Goal: Share content: Share content

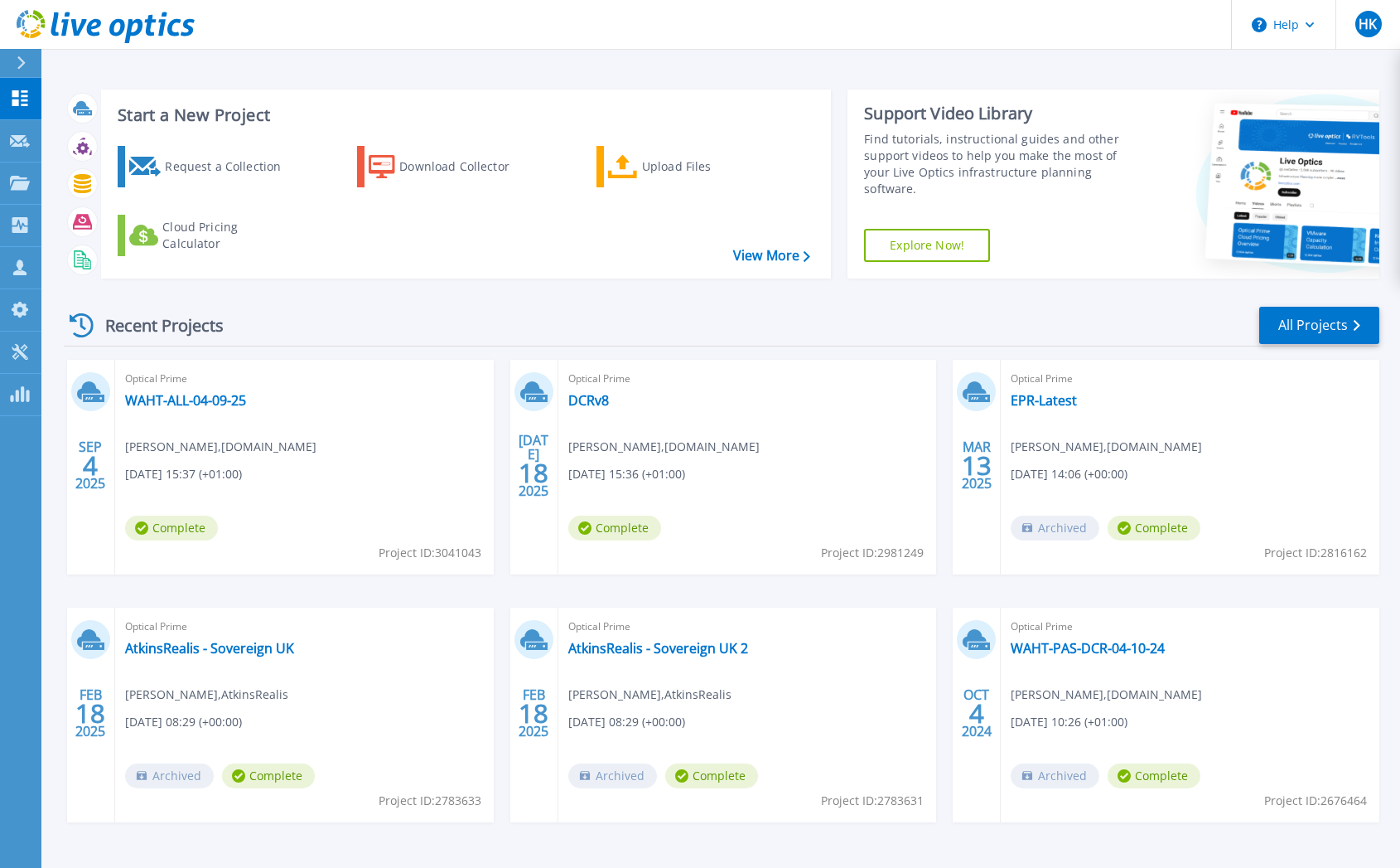
drag, startPoint x: 176, startPoint y: 479, endPoint x: 176, endPoint y: 460, distance: 19.0
click at [176, 478] on span "[DATE] 15:37 (+01:00)" at bounding box center [184, 474] width 117 height 19
click at [172, 394] on link "WAHT-ALL-04-09-25" at bounding box center [185, 400] width 121 height 17
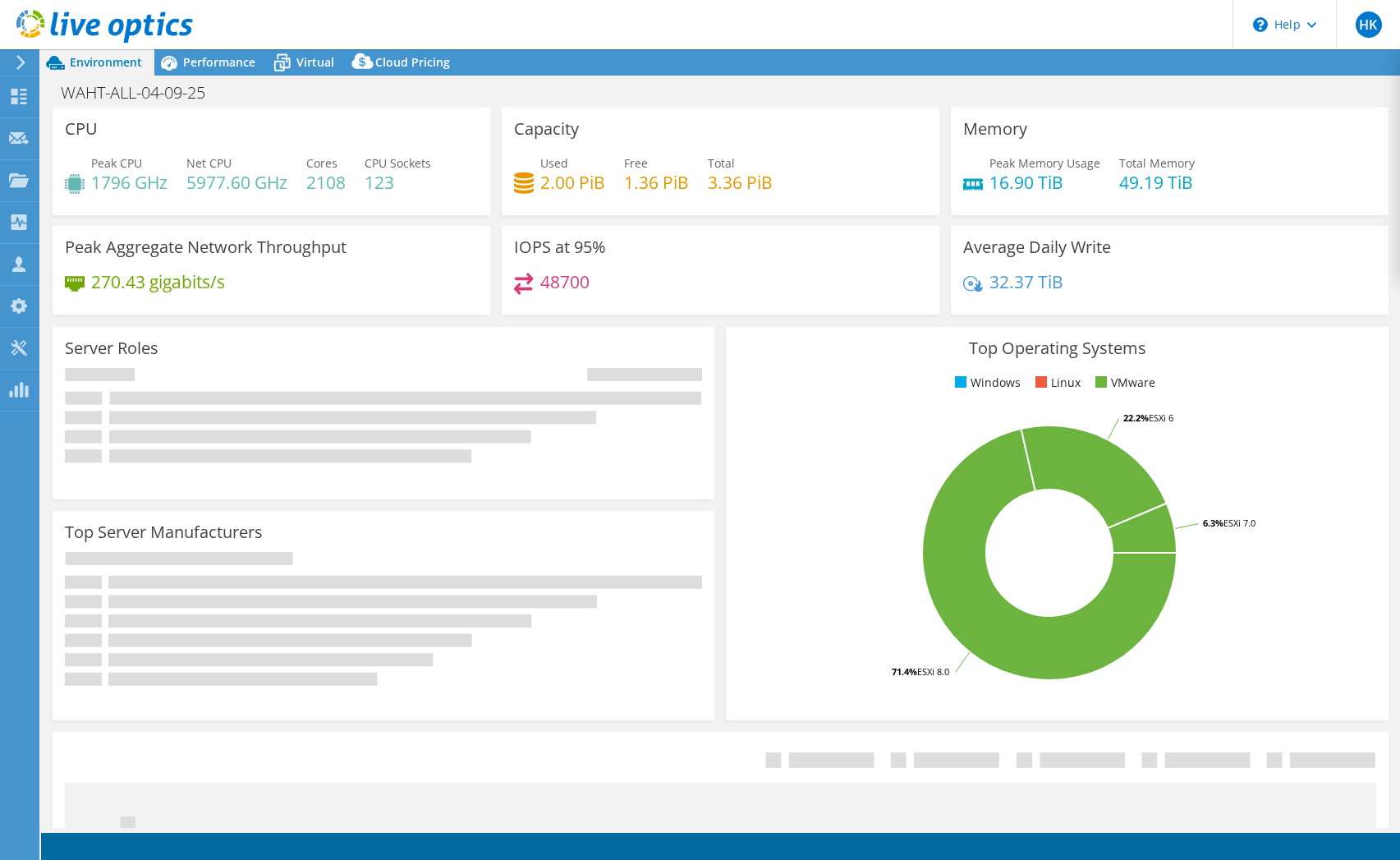
select select "USD"
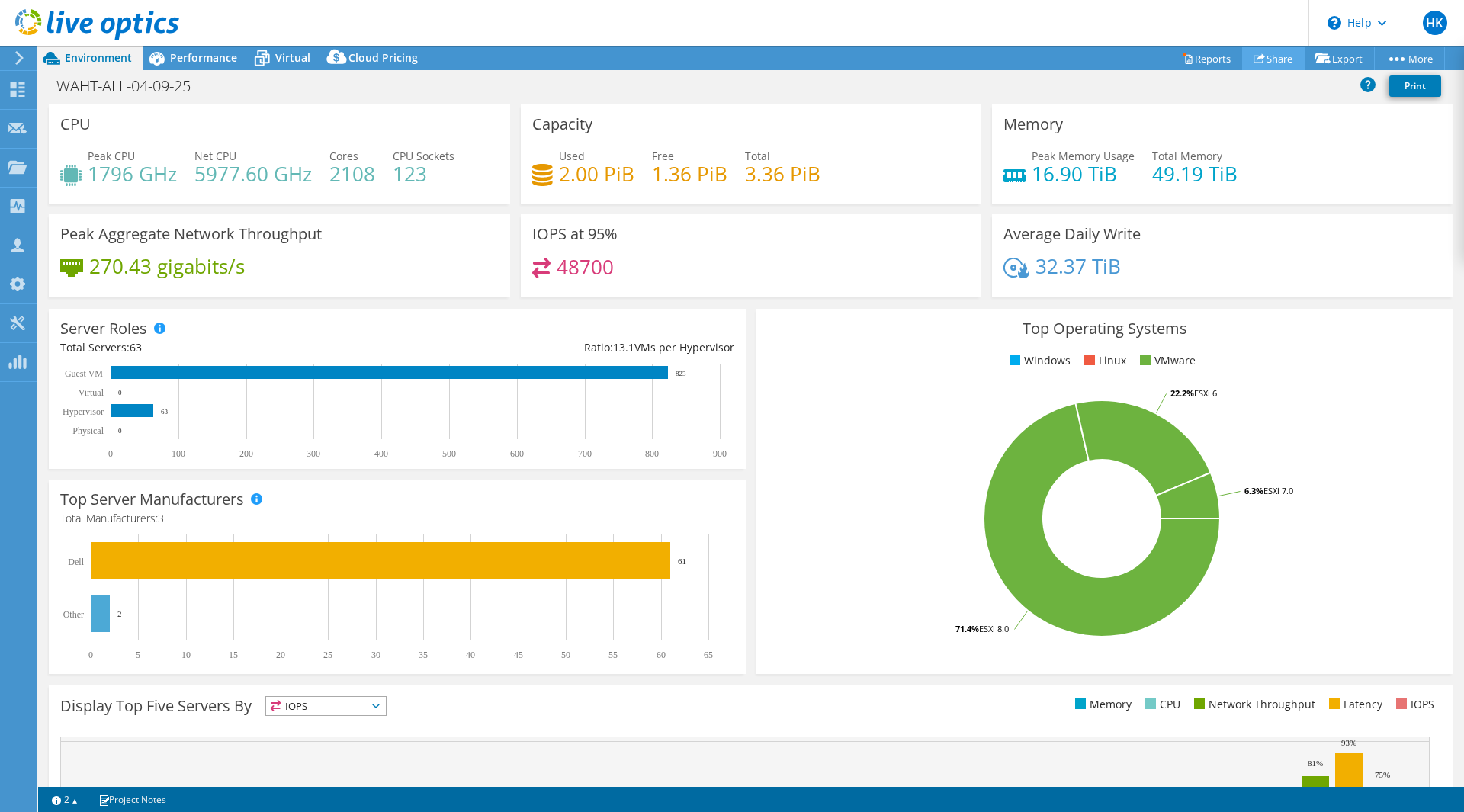
click at [1274, 55] on link "Share" at bounding box center [1273, 58] width 63 height 24
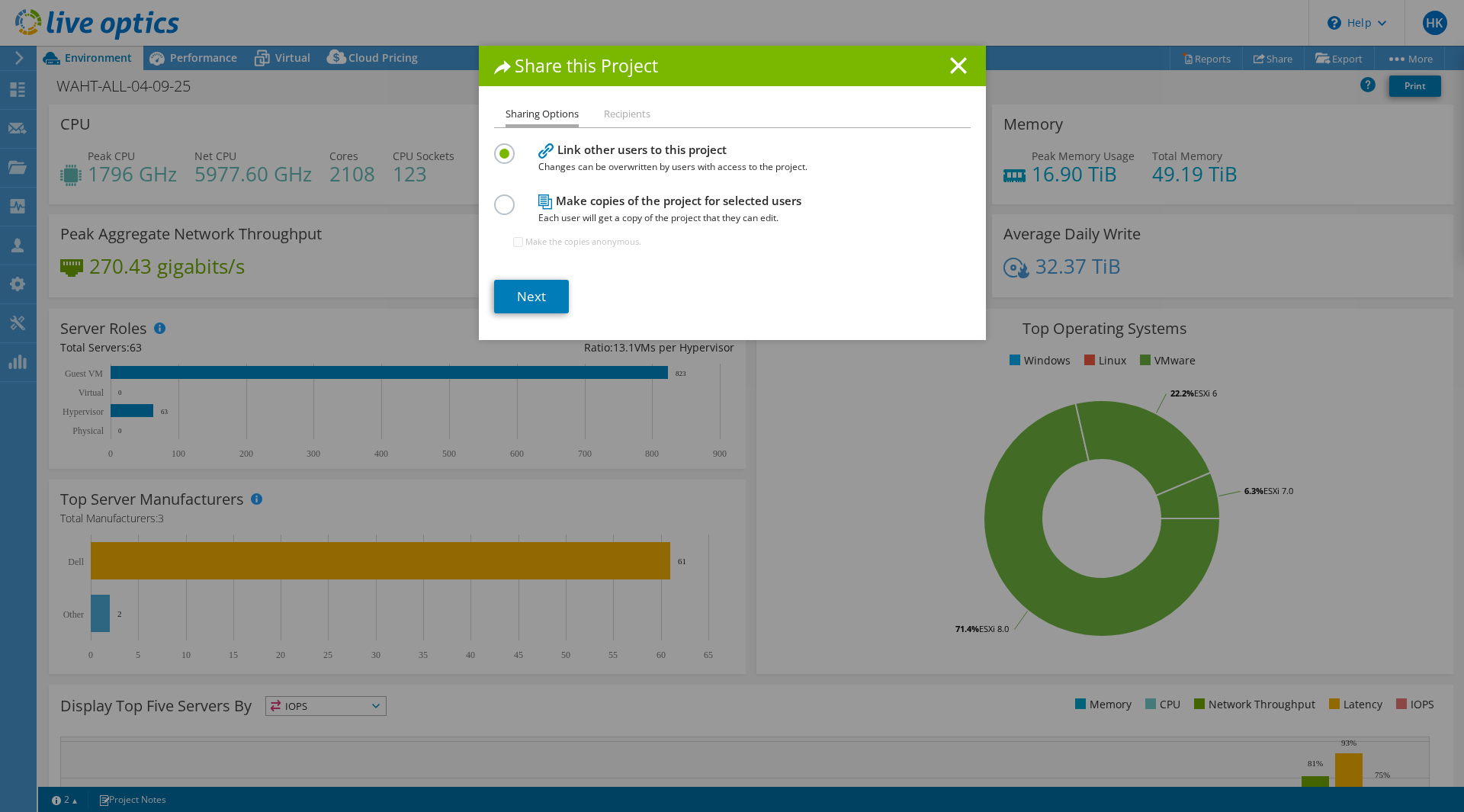
click at [629, 113] on li "Recipients" at bounding box center [627, 114] width 47 height 19
click at [529, 291] on link "Next" at bounding box center [532, 296] width 75 height 33
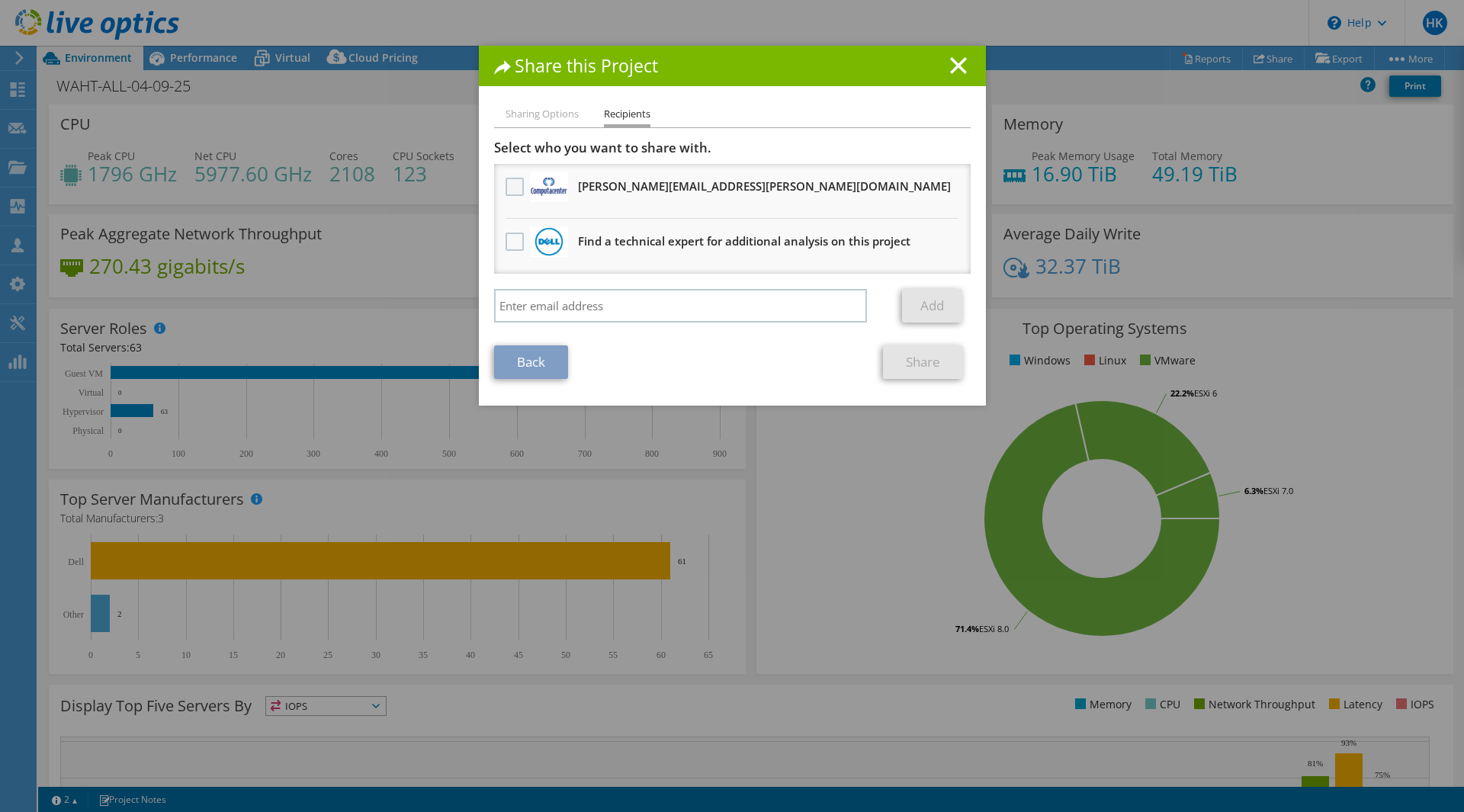
click at [510, 182] on label at bounding box center [516, 187] width 22 height 18
click at [0, 0] on input "checkbox" at bounding box center [0, 0] width 0 height 0
click at [898, 361] on link "Share" at bounding box center [923, 362] width 80 height 33
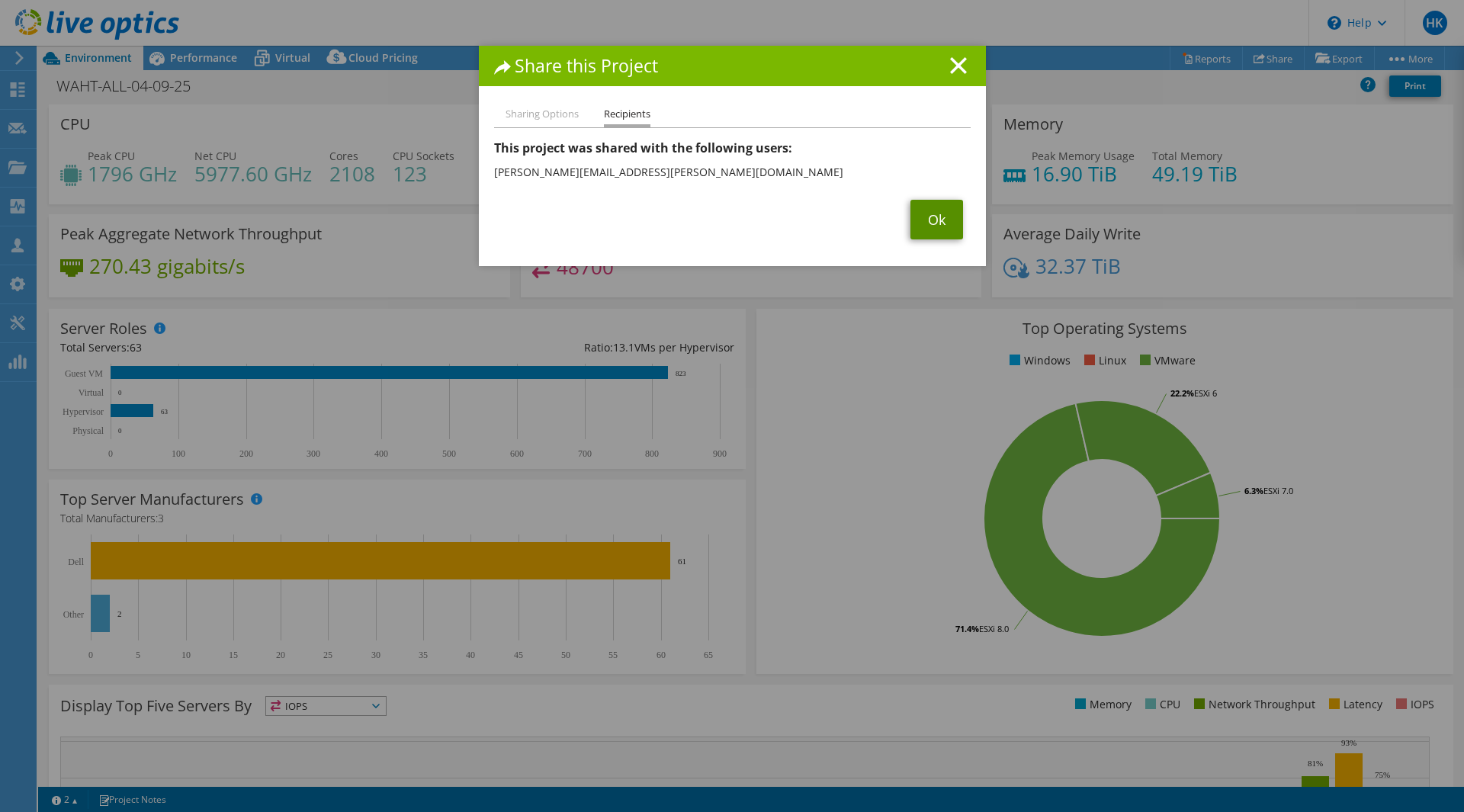
click at [928, 220] on link "Ok" at bounding box center [937, 220] width 52 height 40
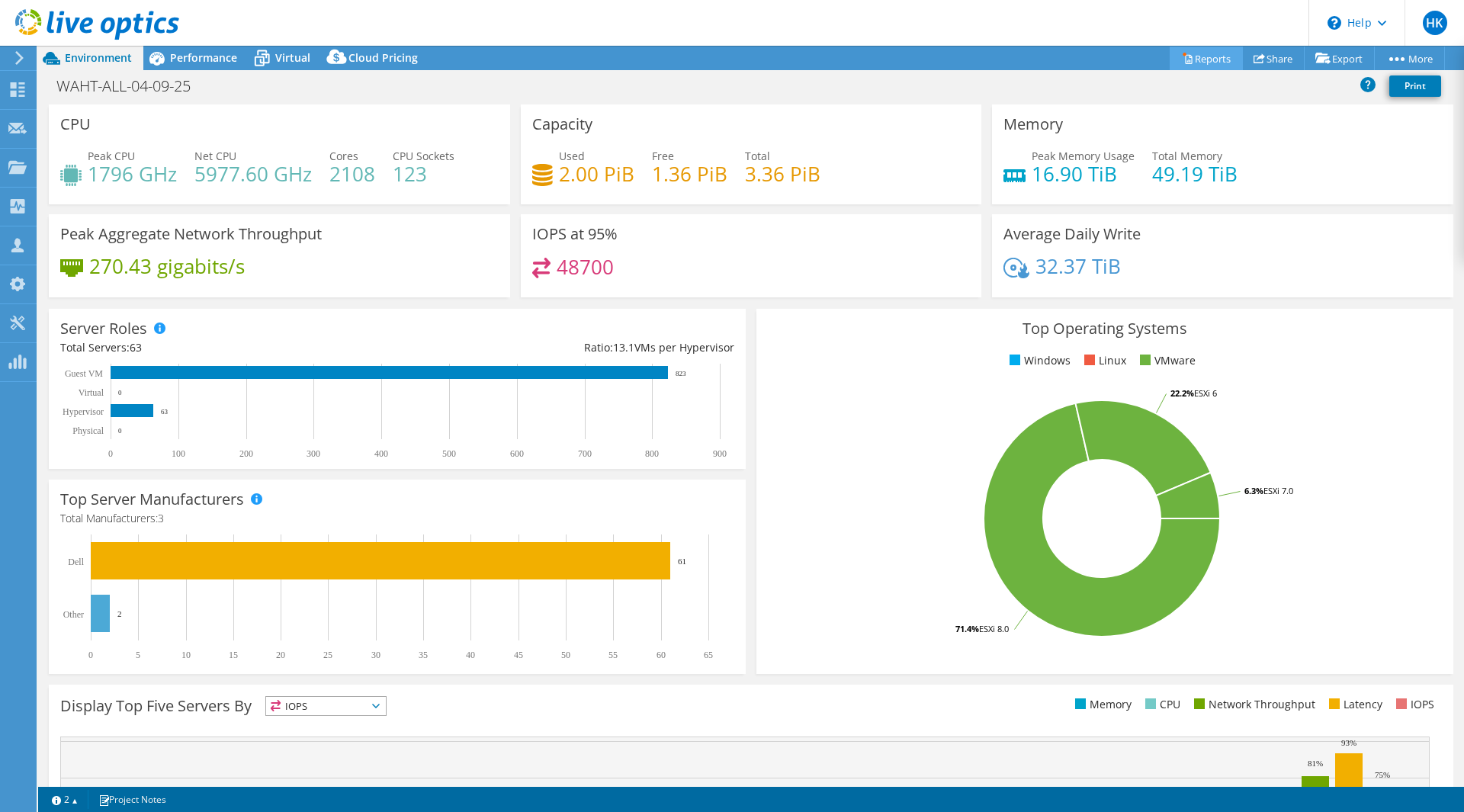
click at [1185, 60] on icon at bounding box center [1188, 59] width 7 height 9
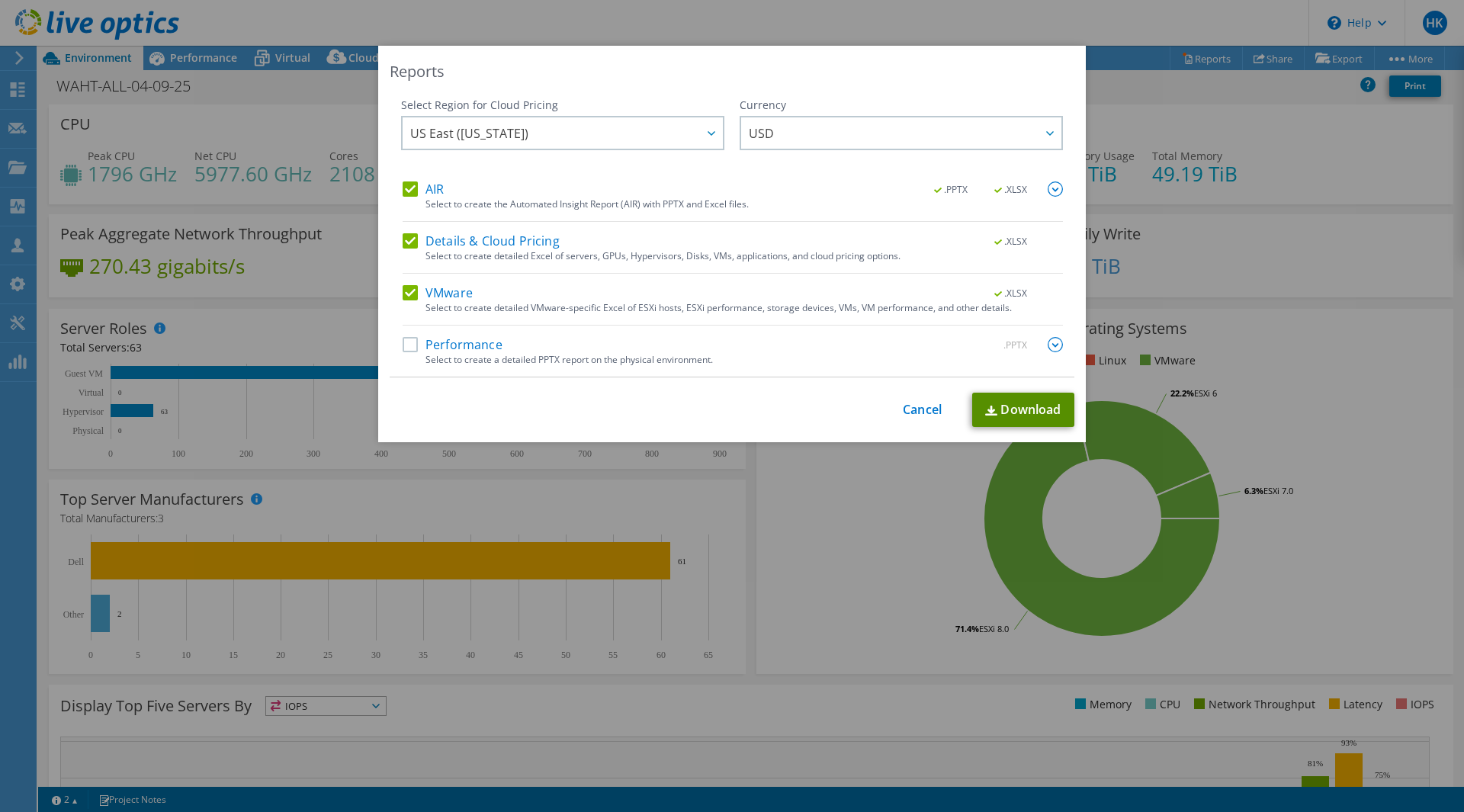
click at [987, 408] on img at bounding box center [991, 410] width 12 height 10
click at [723, 513] on div "Reports Select Region for Cloud Pricing Asia Pacific ([GEOGRAPHIC_DATA]) [GEOGR…" at bounding box center [732, 406] width 1464 height 721
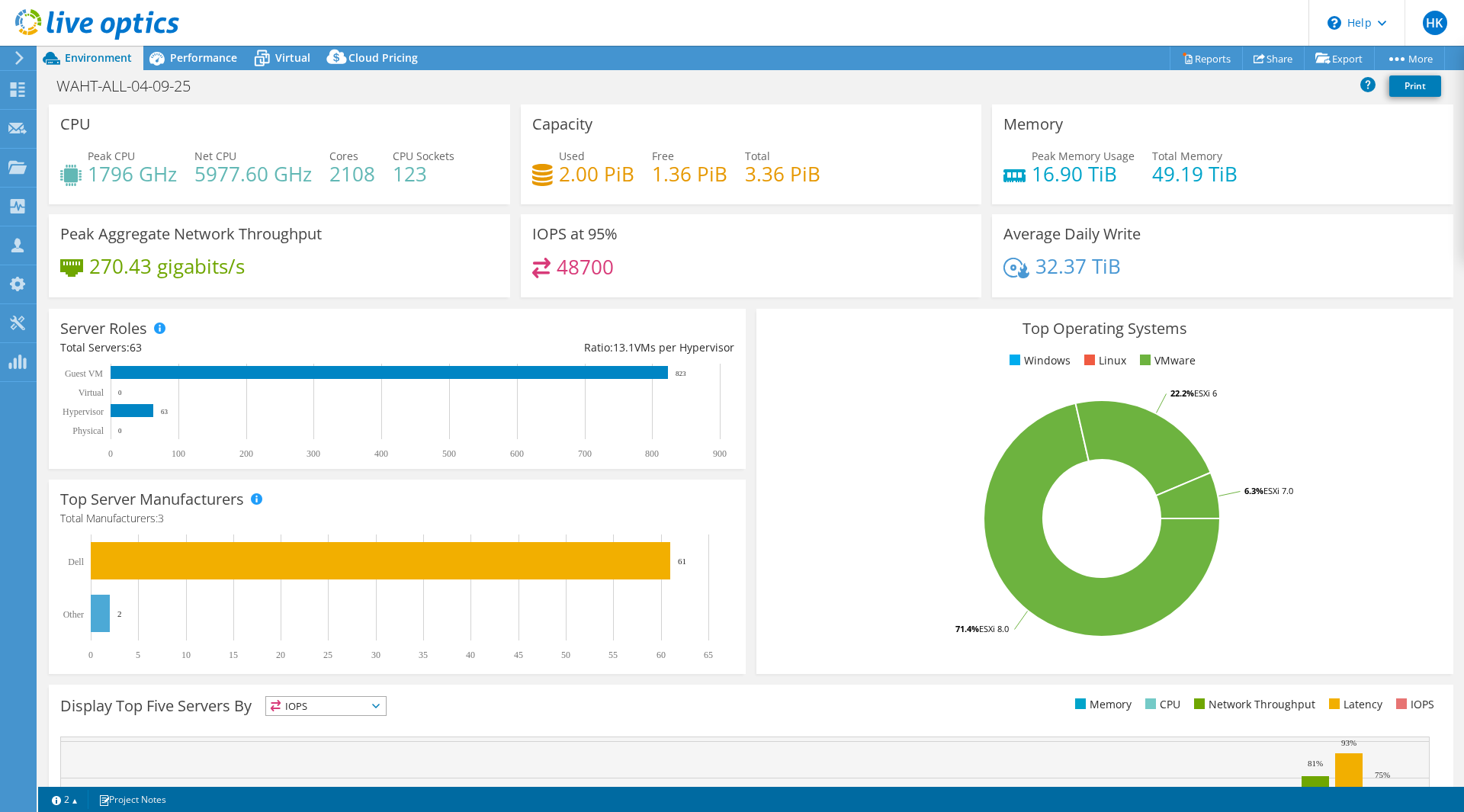
drag, startPoint x: 147, startPoint y: 263, endPoint x: 149, endPoint y: 255, distance: 8.2
click at [149, 263] on h4 "270.43 gigabits/s" at bounding box center [167, 266] width 156 height 17
drag, startPoint x: 141, startPoint y: 162, endPoint x: 150, endPoint y: 148, distance: 16.6
click at [150, 148] on div "Peak CPU 1796 GHz" at bounding box center [131, 165] width 89 height 34
click at [176, 64] on span "Performance" at bounding box center [203, 58] width 67 height 15
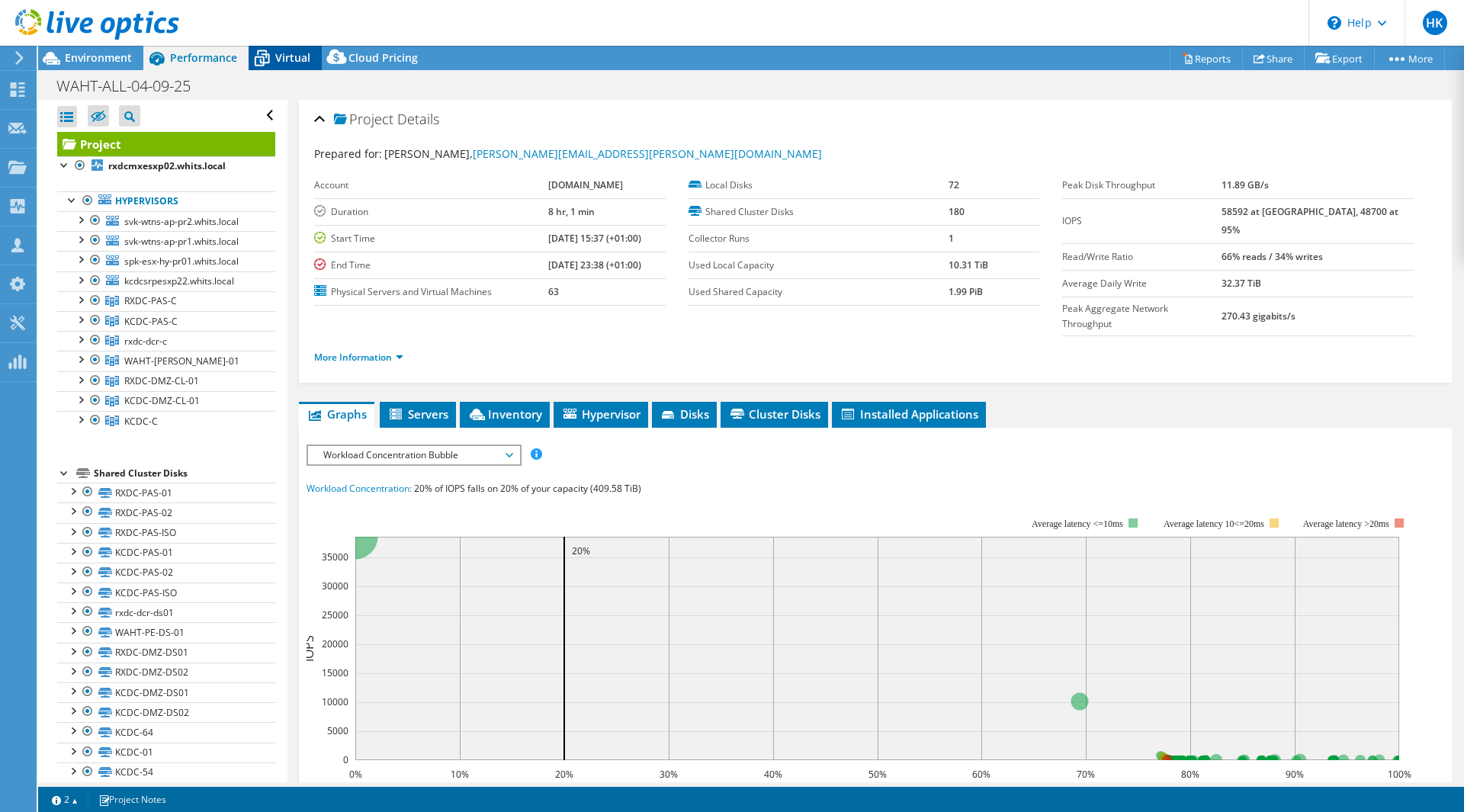
click at [291, 55] on span "Virtual" at bounding box center [292, 58] width 35 height 15
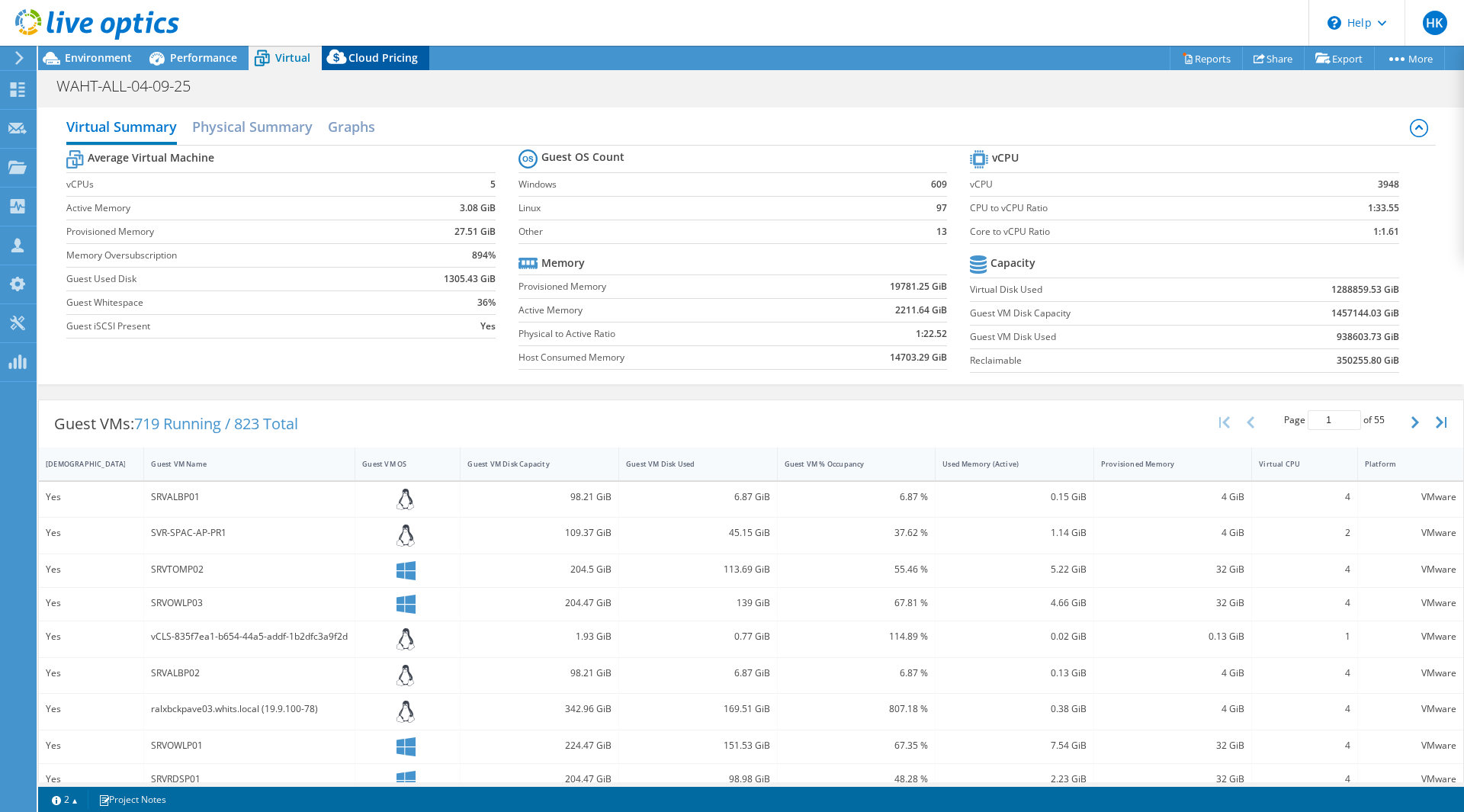
click at [340, 59] on icon at bounding box center [336, 57] width 20 height 15
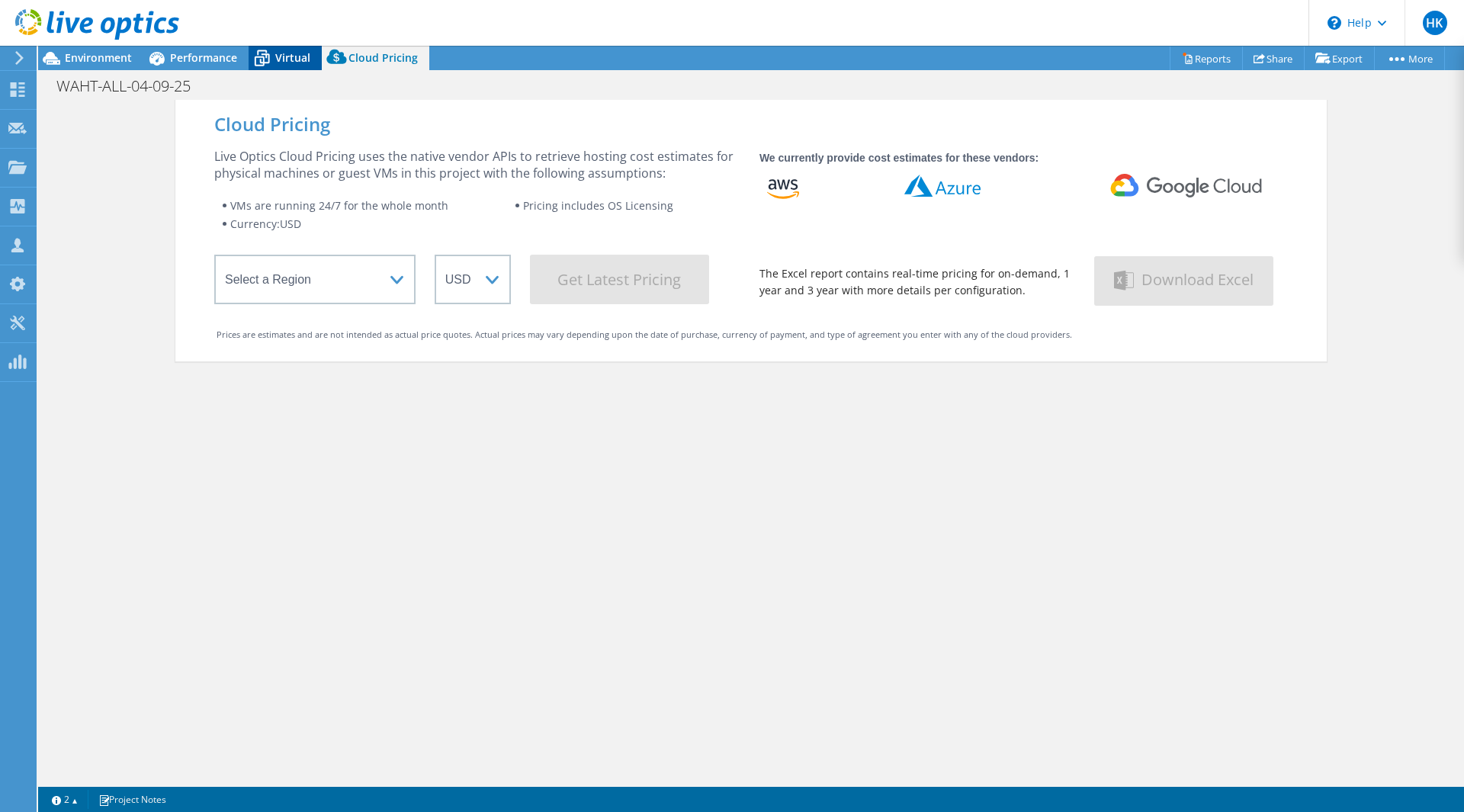
click at [278, 64] on span "Virtual" at bounding box center [292, 58] width 35 height 15
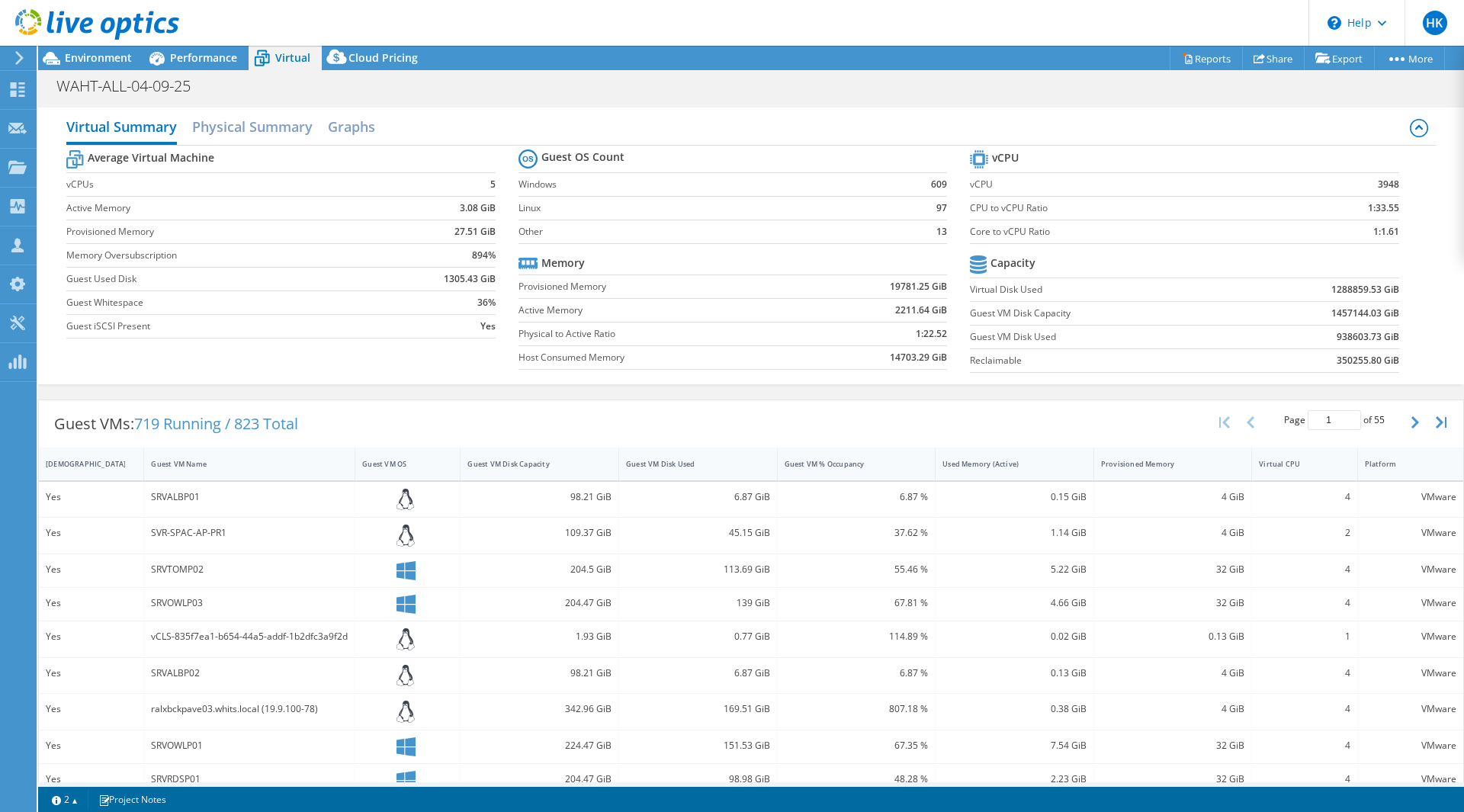
click at [112, 51] on div at bounding box center [89, 25] width 179 height 51
click at [111, 57] on span "Environment" at bounding box center [98, 58] width 67 height 15
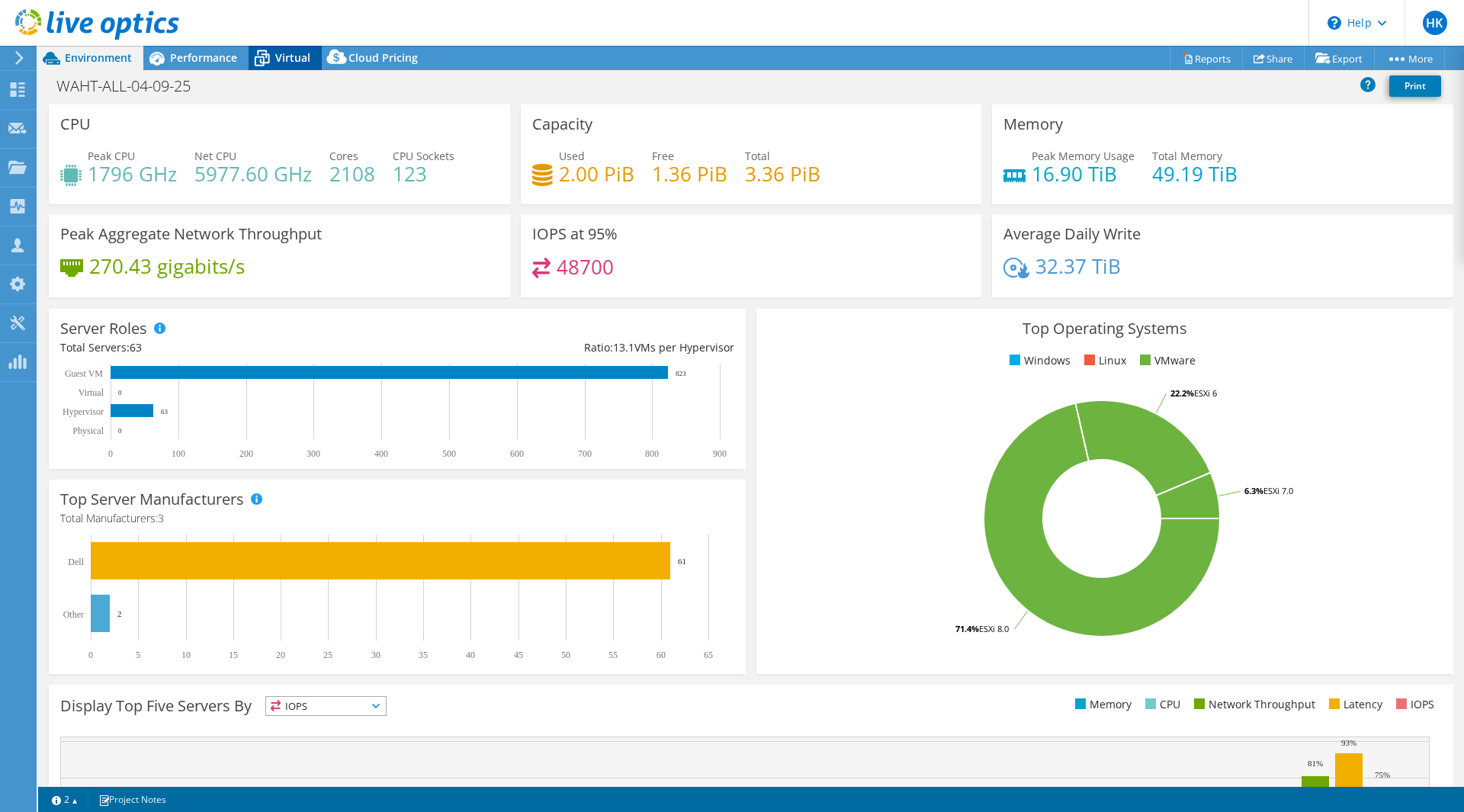
click at [286, 61] on span "Virtual" at bounding box center [292, 58] width 35 height 15
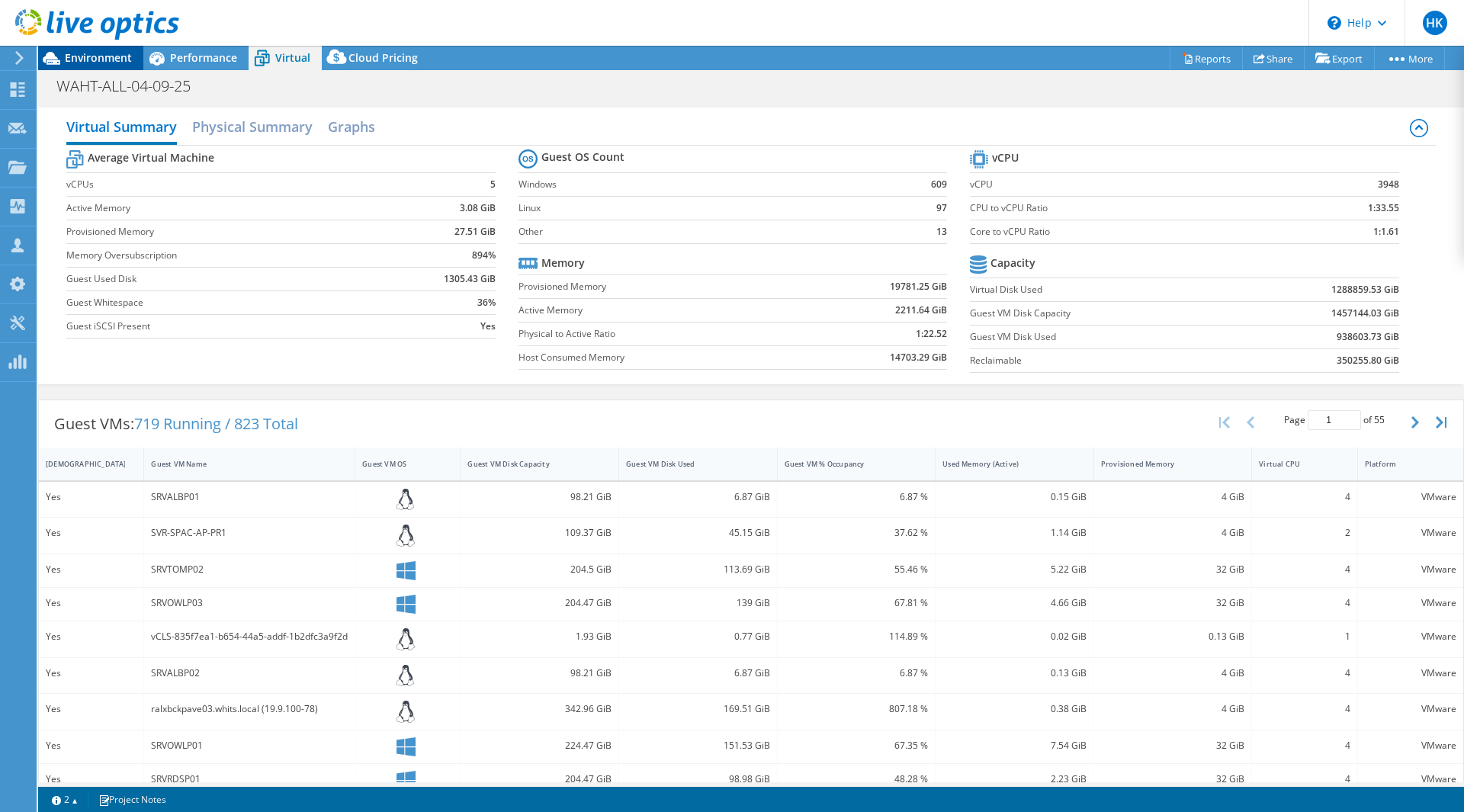
click at [99, 55] on span "Environment" at bounding box center [98, 58] width 67 height 15
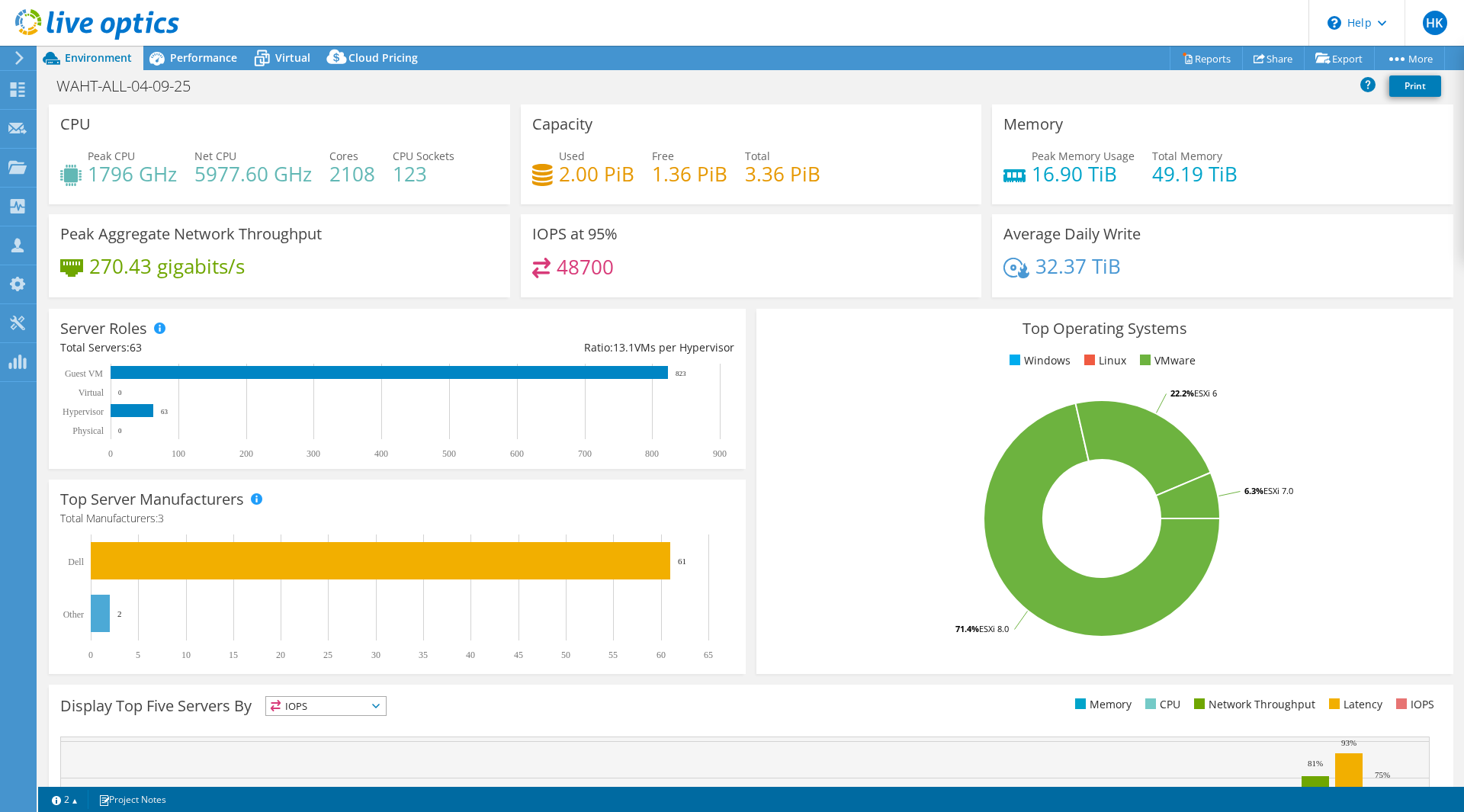
click at [279, 70] on div "WAHT-ALL-04-09-25 Print" at bounding box center [751, 87] width 1426 height 34
click at [279, 62] on span "Virtual" at bounding box center [292, 58] width 35 height 15
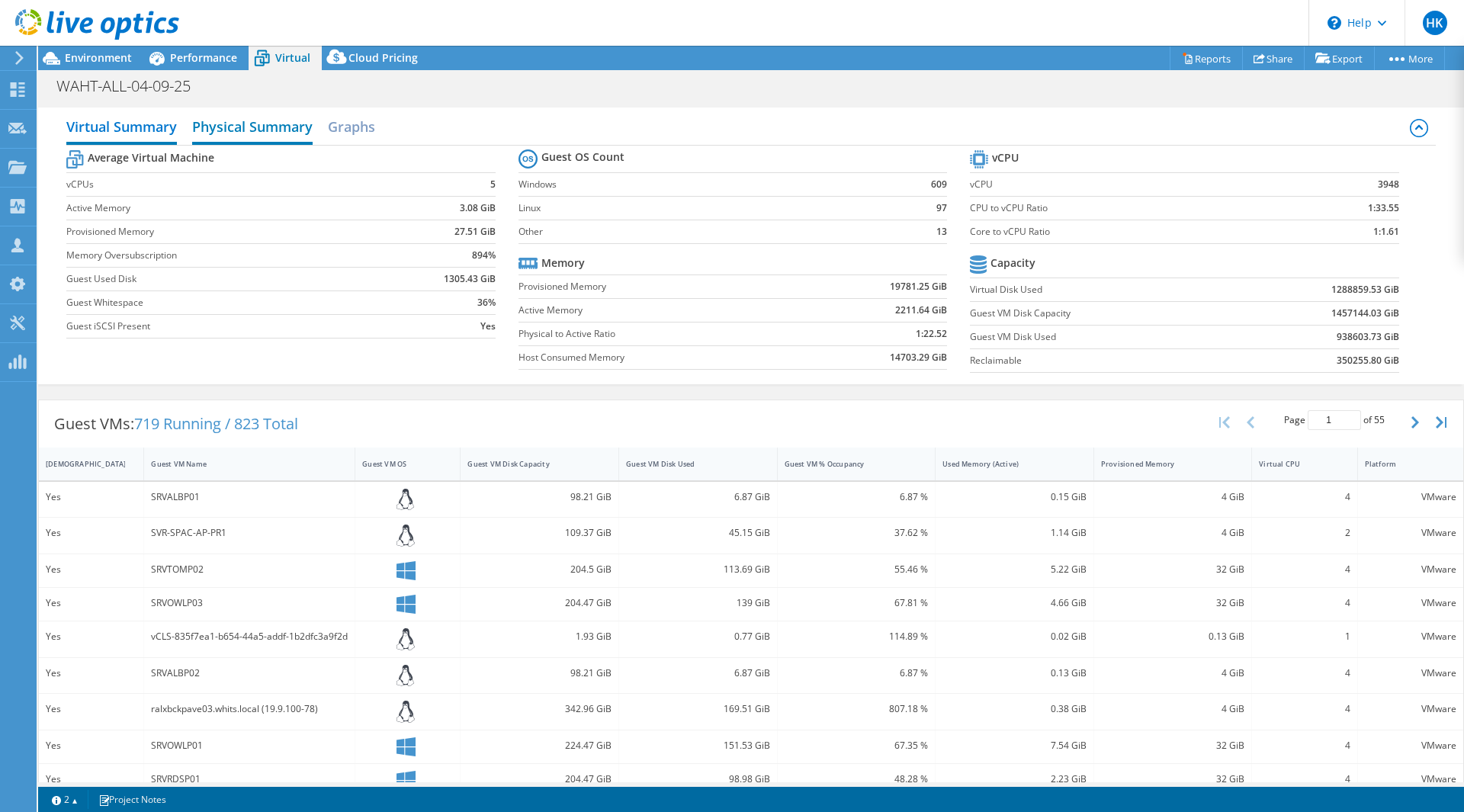
click at [249, 135] on h2 "Physical Summary" at bounding box center [252, 127] width 121 height 33
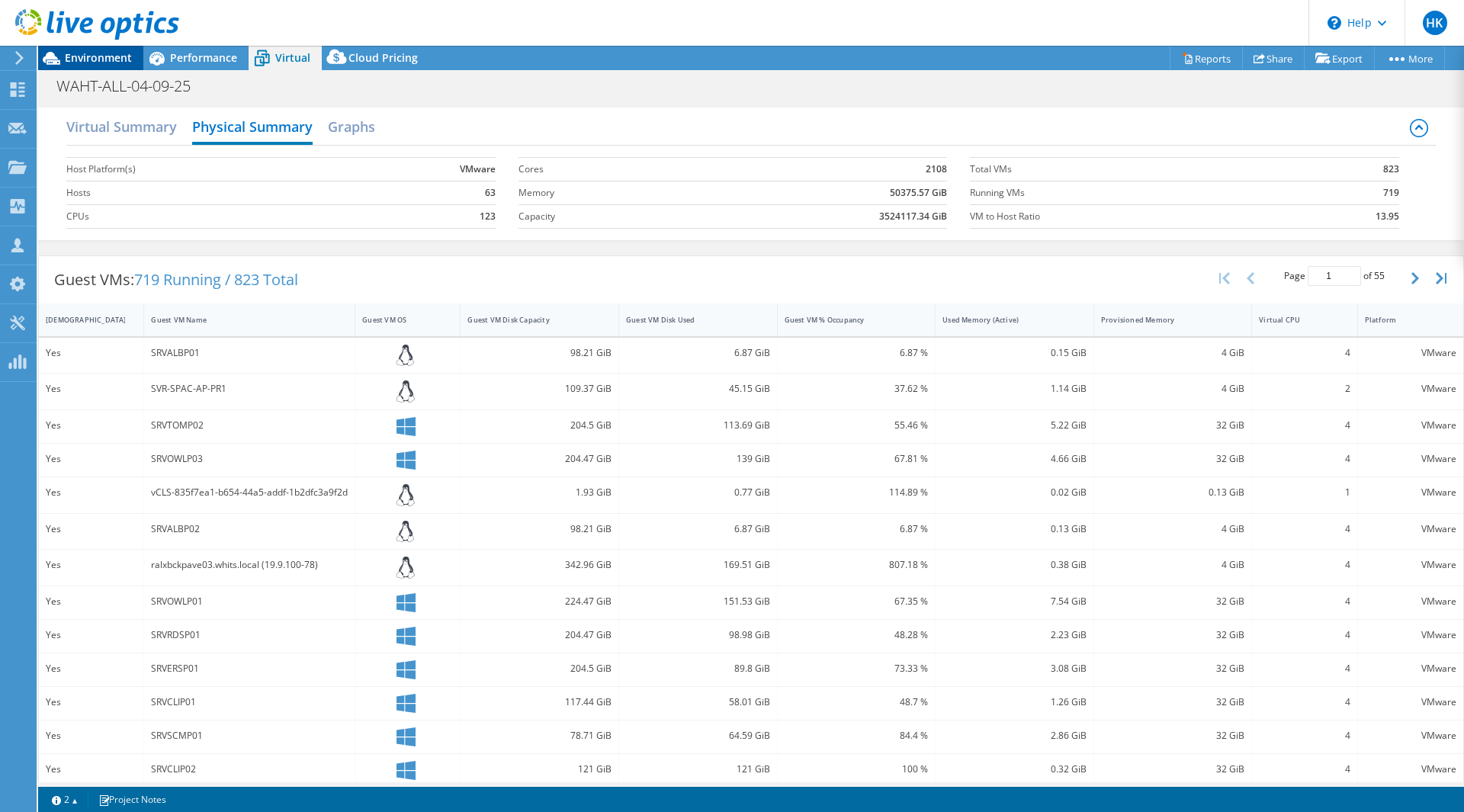
click at [97, 52] on span "Environment" at bounding box center [98, 58] width 67 height 15
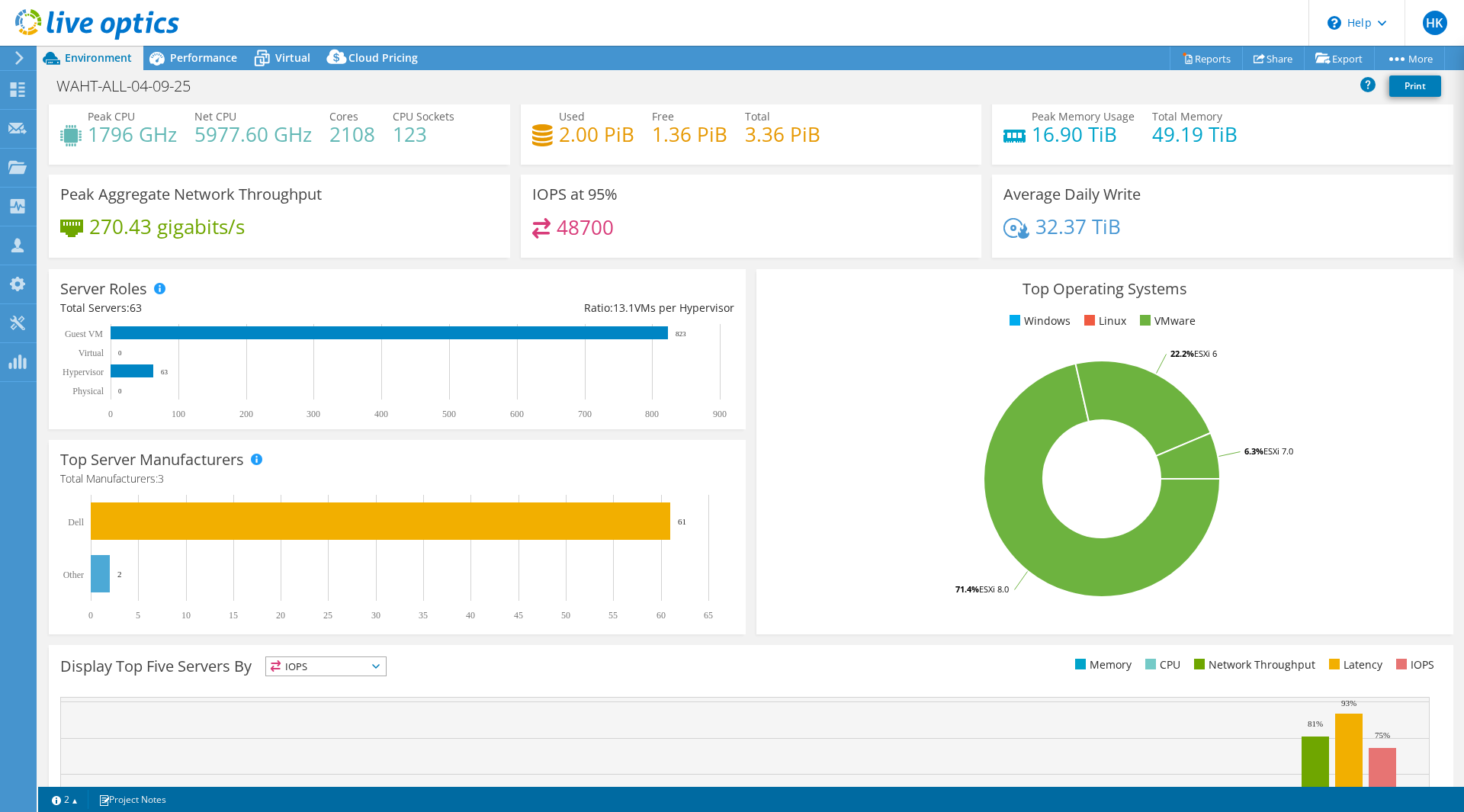
scroll to position [109, 0]
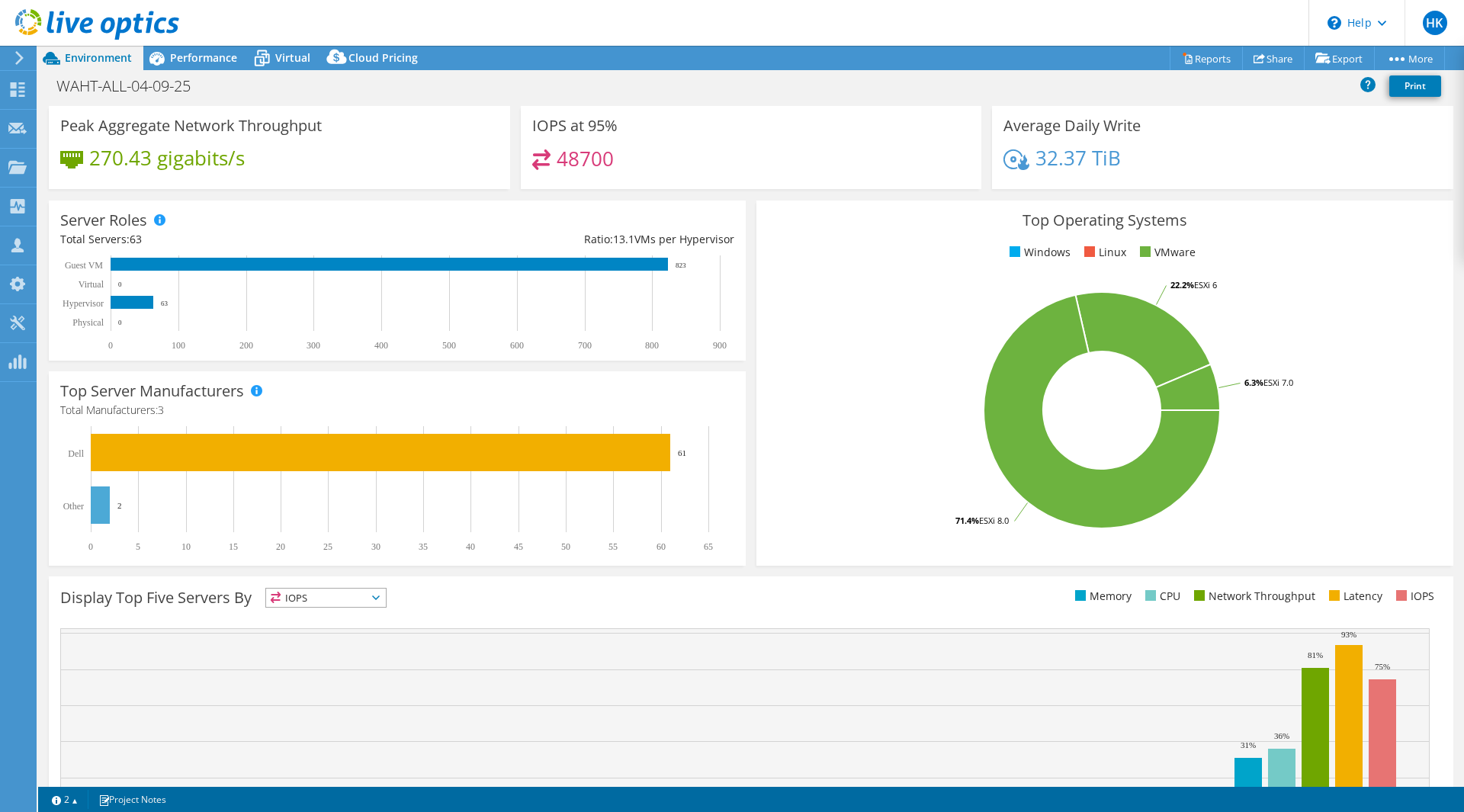
click at [619, 234] on span "13.1" at bounding box center [624, 239] width 21 height 15
click at [544, 257] on rect at bounding box center [394, 303] width 668 height 95
click at [543, 264] on rect at bounding box center [389, 264] width 558 height 13
click at [136, 297] on rect at bounding box center [131, 302] width 42 height 13
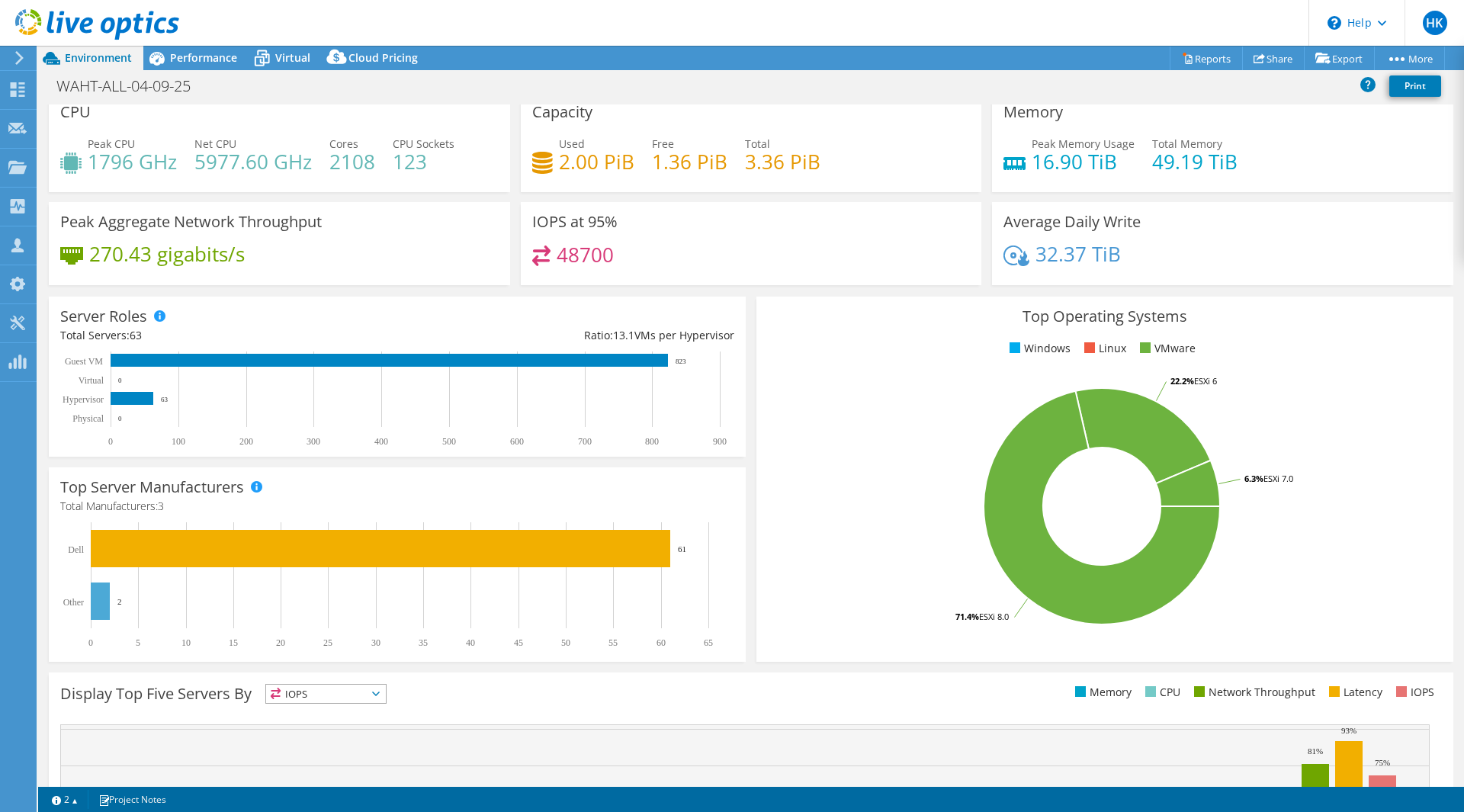
scroll to position [0, 0]
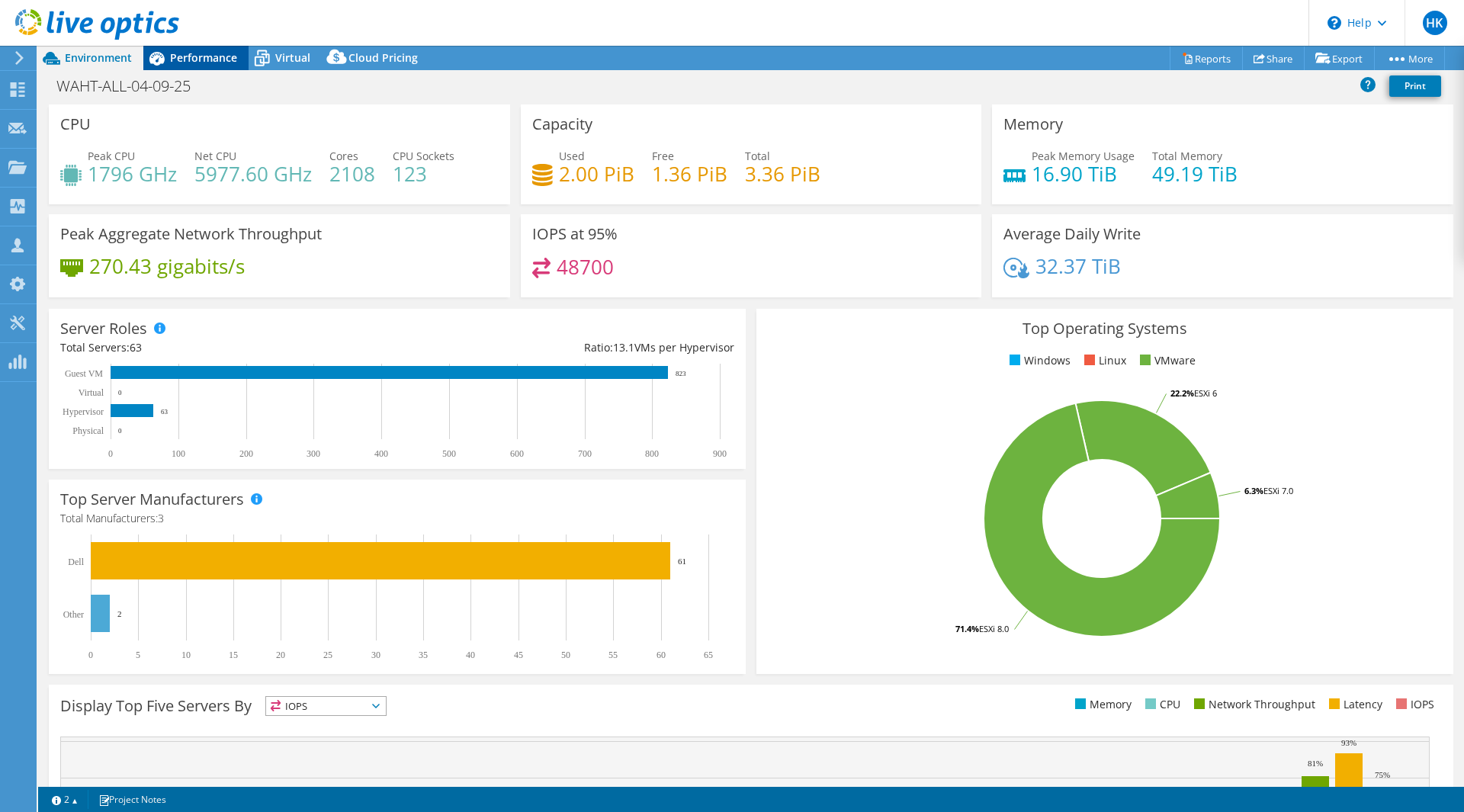
click at [178, 63] on span "Performance" at bounding box center [203, 58] width 67 height 15
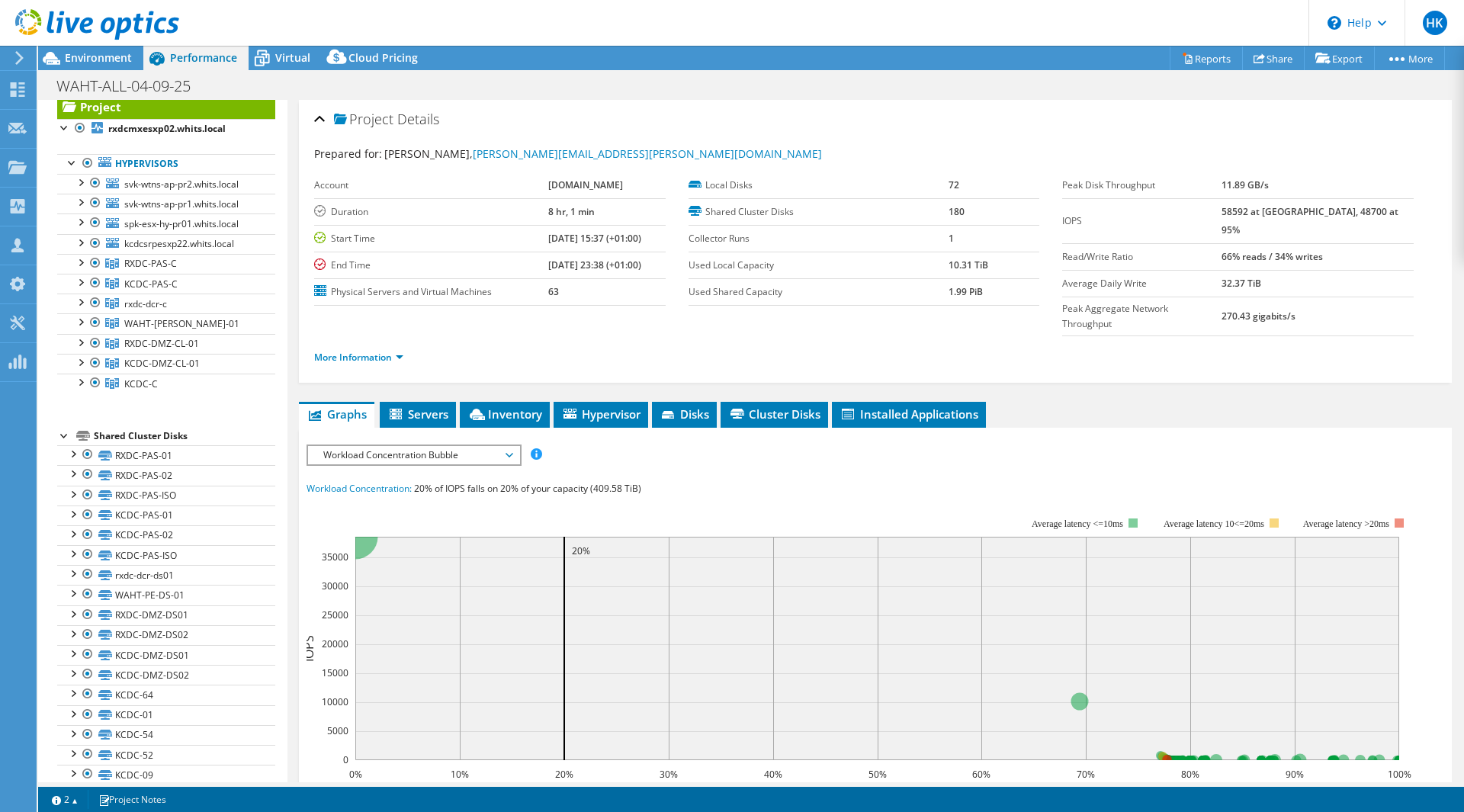
scroll to position [42, 0]
click at [82, 379] on div at bounding box center [80, 376] width 16 height 16
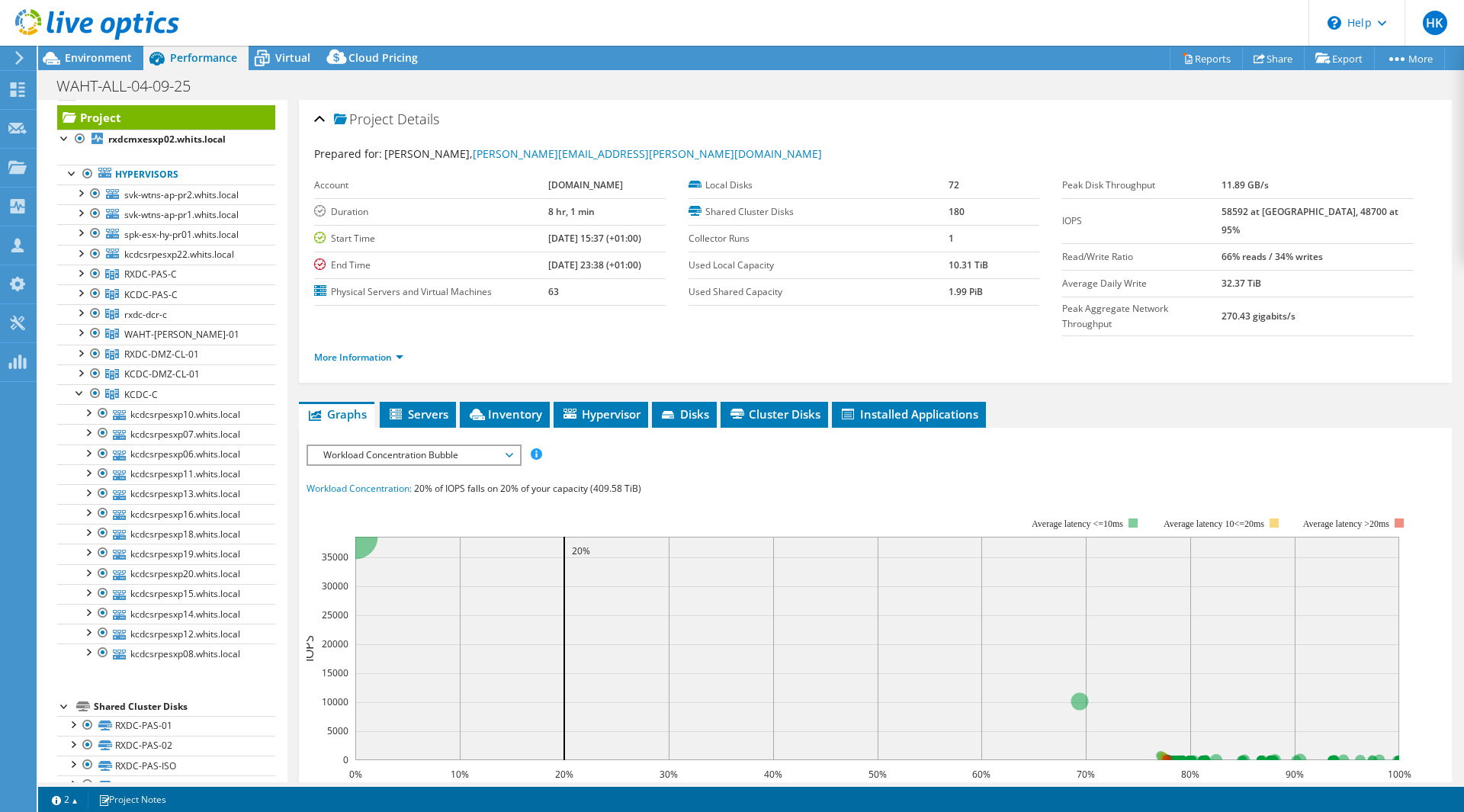
scroll to position [0, 0]
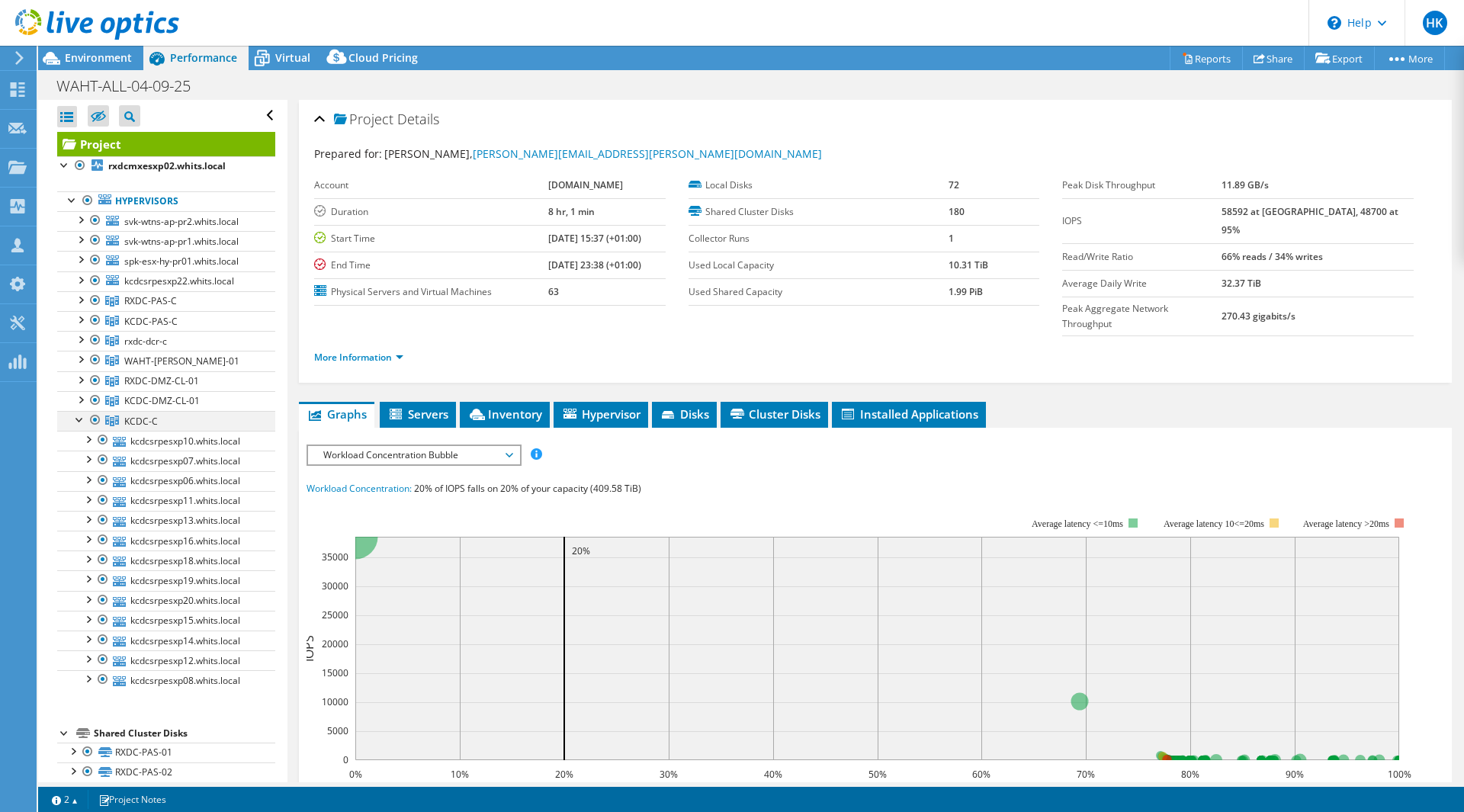
click at [78, 420] on div at bounding box center [80, 418] width 16 height 16
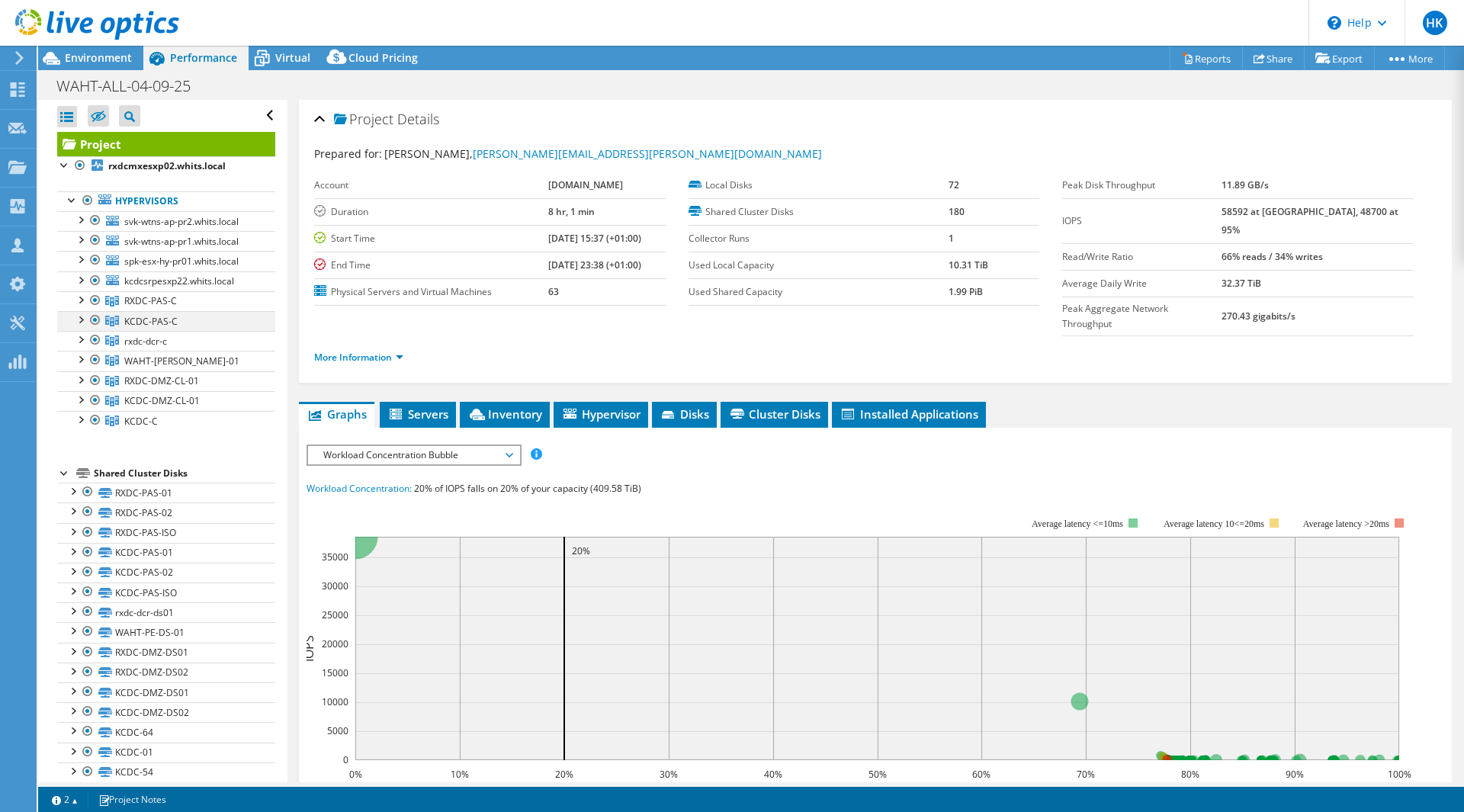
click at [82, 316] on div at bounding box center [80, 318] width 16 height 16
click at [79, 279] on div at bounding box center [80, 278] width 16 height 16
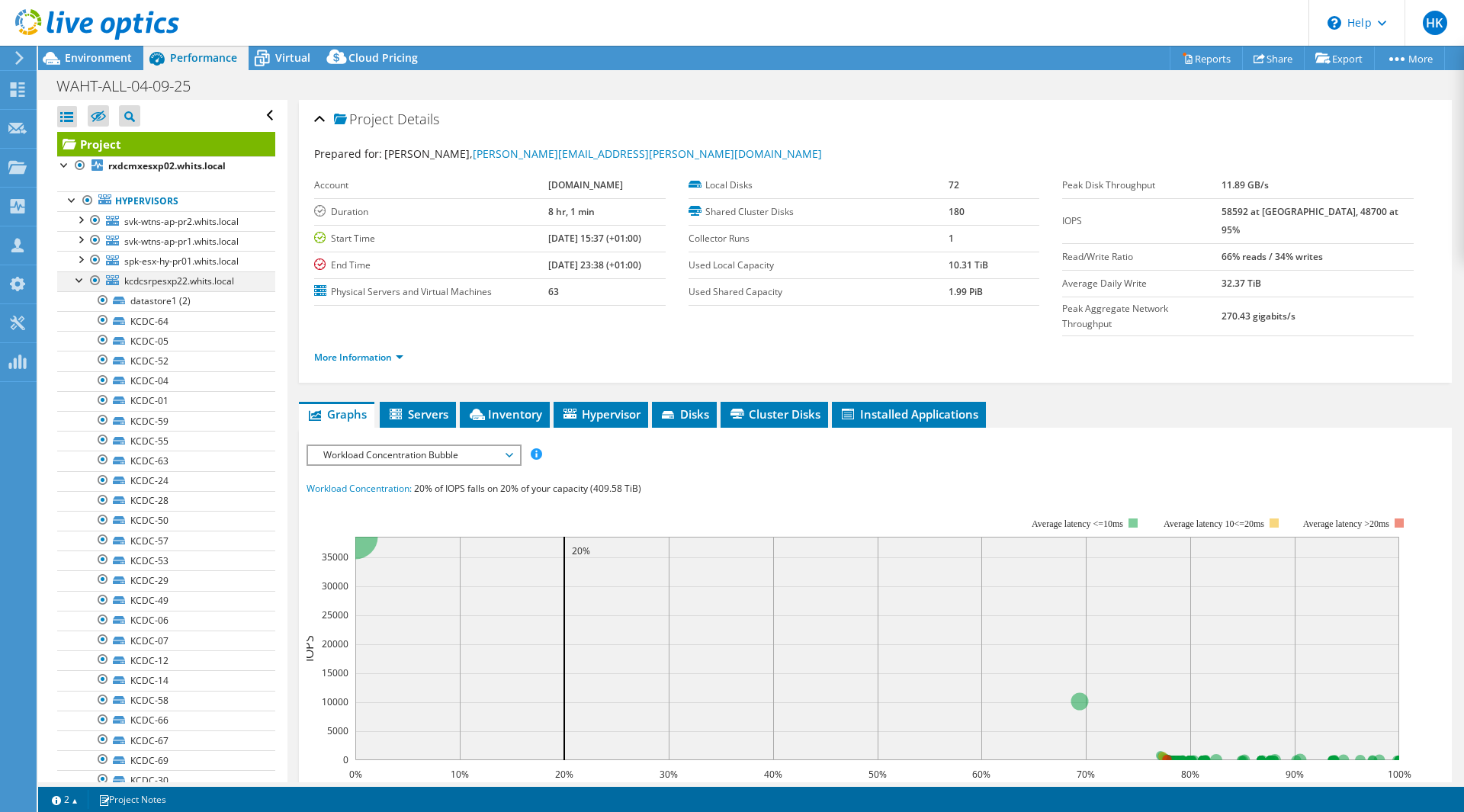
click at [79, 279] on div at bounding box center [80, 278] width 16 height 16
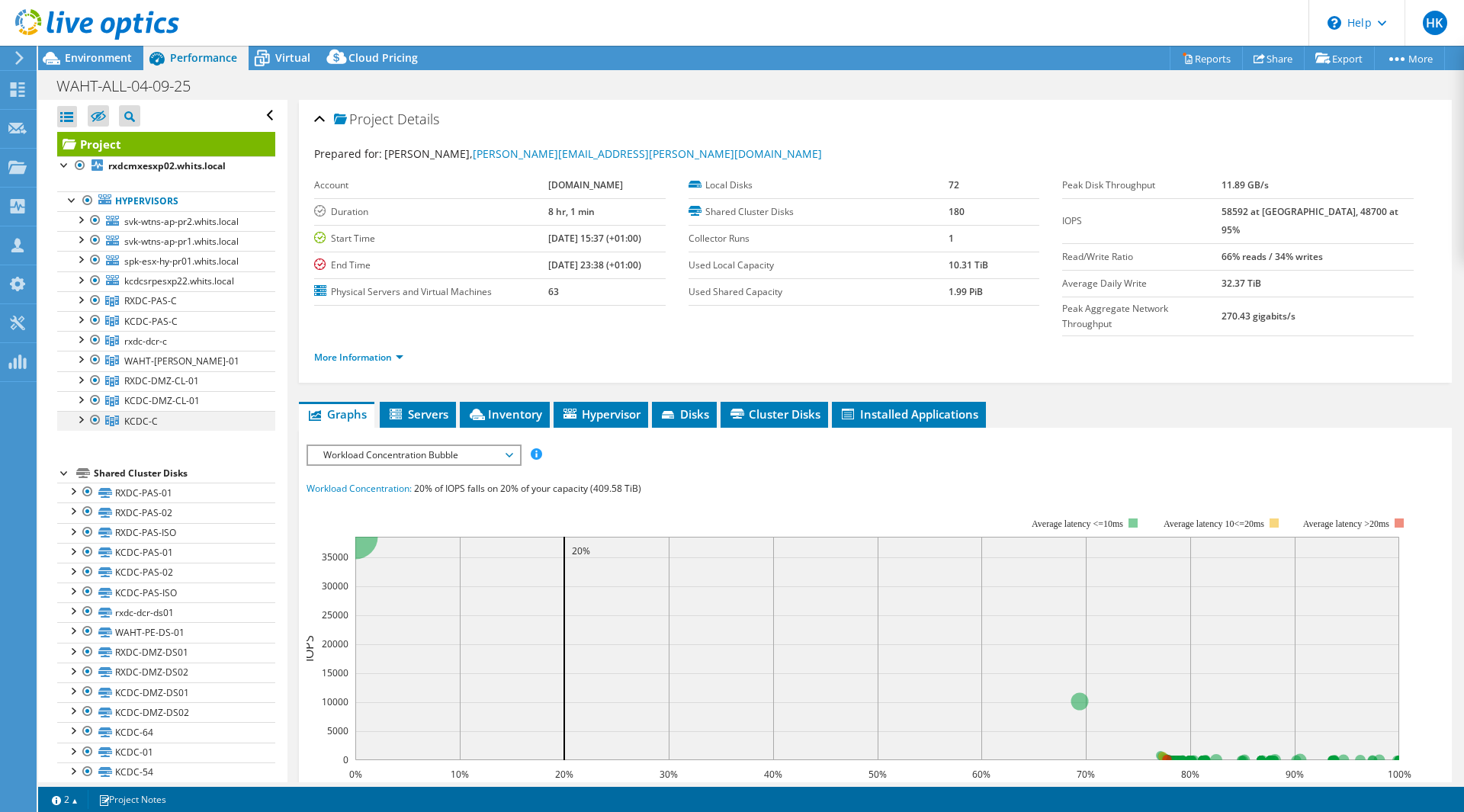
click at [81, 416] on div at bounding box center [80, 418] width 16 height 16
